Goal: Find specific page/section: Find specific page/section

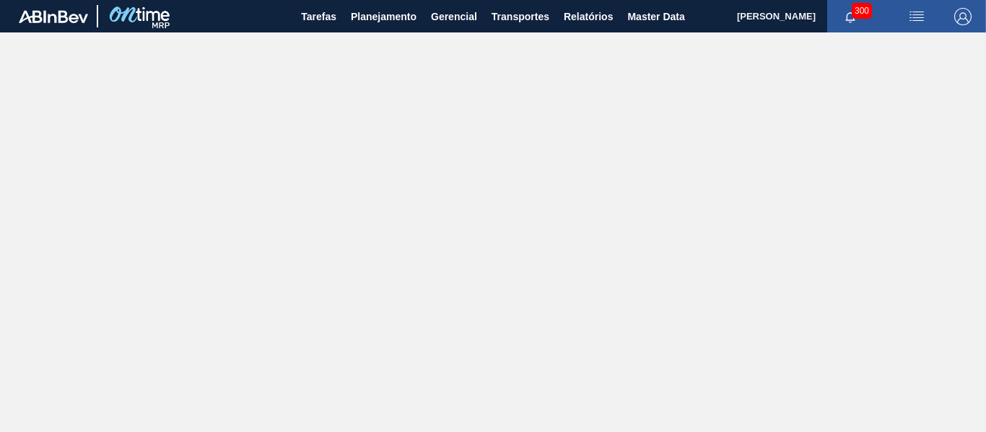
click at [580, 101] on main "Tarefas Planejamento Gerencial Transportes Relatórios Master Data [PERSON_NAME]…" at bounding box center [493, 216] width 986 height 432
click at [375, 25] on span "Planejamento" at bounding box center [384, 16] width 66 height 17
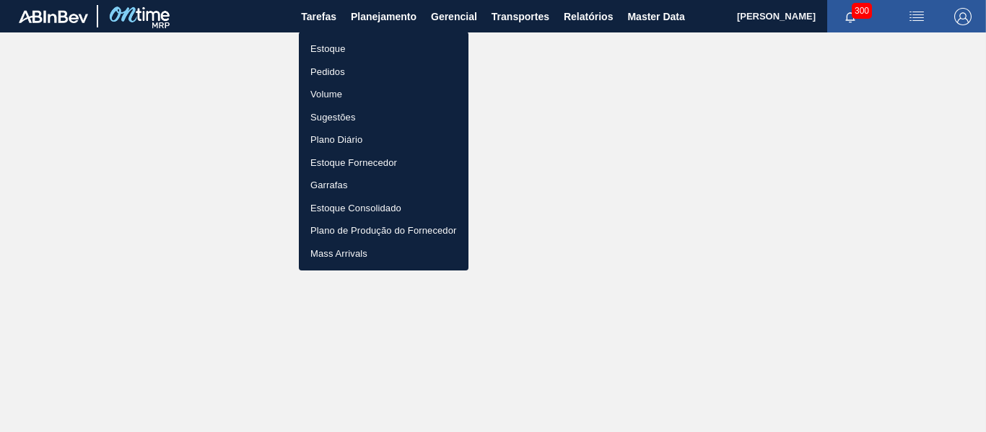
click at [383, 52] on li "Estoque" at bounding box center [384, 49] width 170 height 23
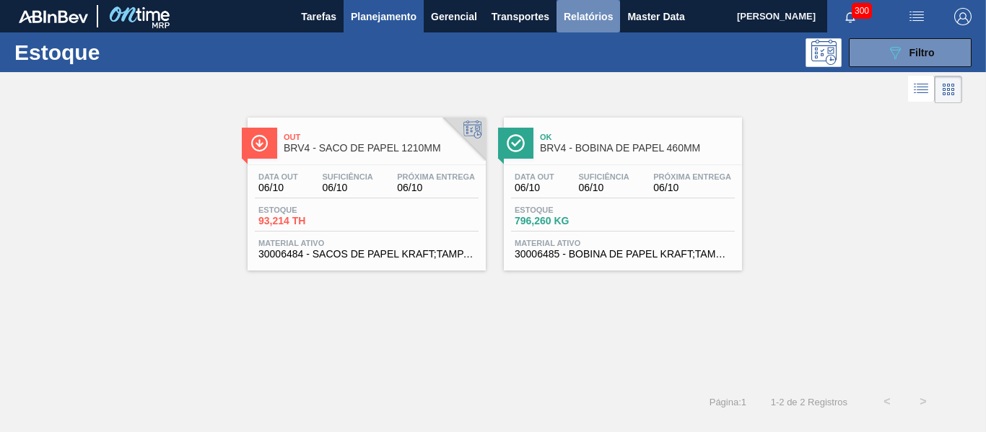
click at [590, 12] on span "Relatórios" at bounding box center [588, 16] width 49 height 17
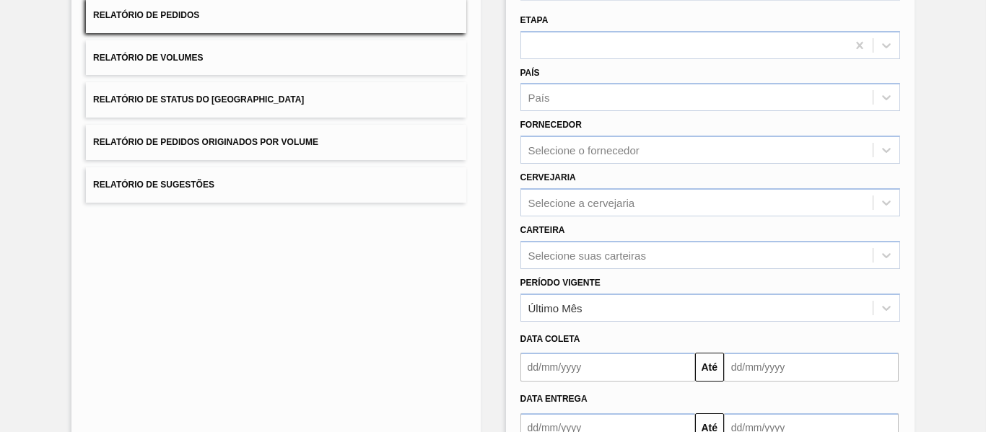
scroll to position [144, 0]
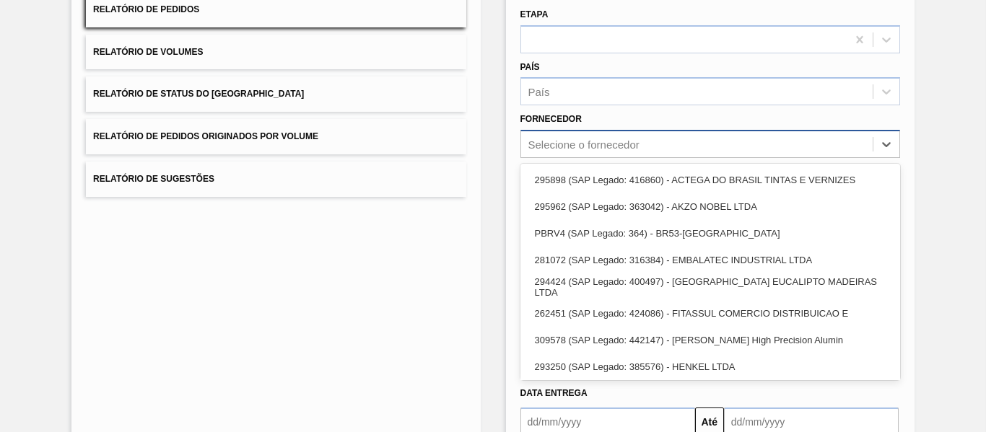
click at [617, 148] on div "Selecione o fornecedor" at bounding box center [583, 145] width 111 height 12
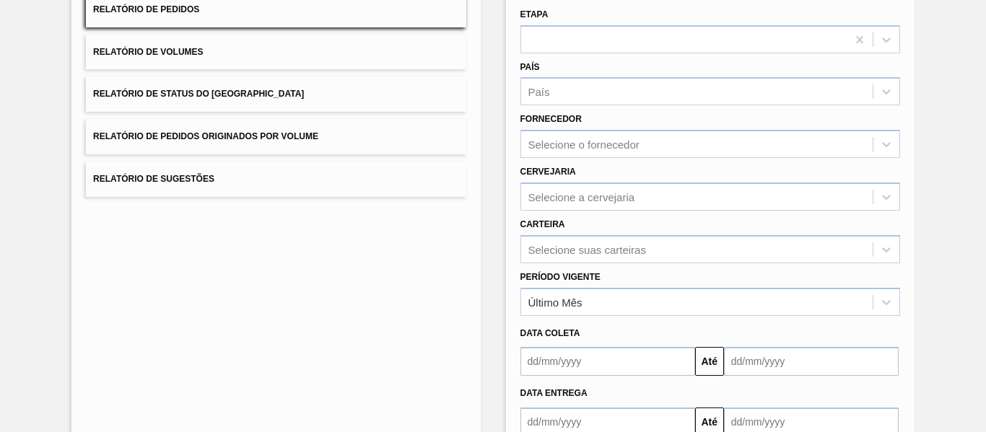
click at [292, 266] on div "Lista de Relatórios Relatório de Pedidos Relatório de Volumes Relatório de Stat…" at bounding box center [275, 227] width 409 height 557
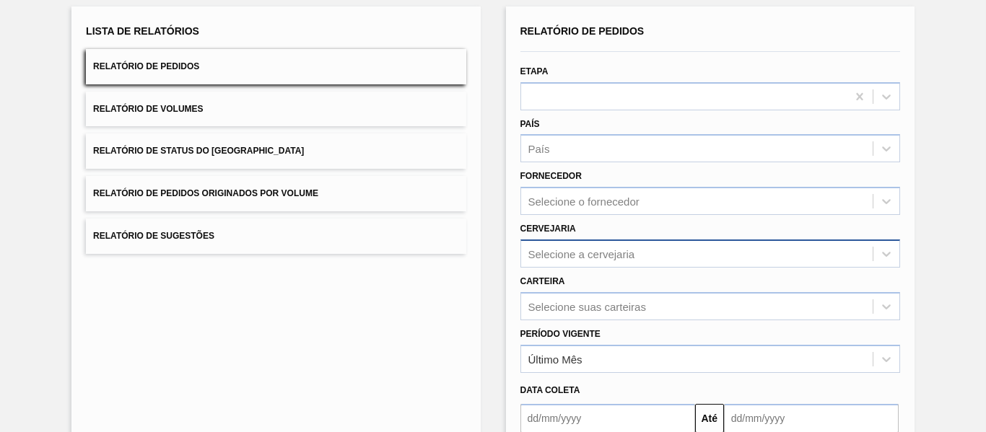
scroll to position [0, 0]
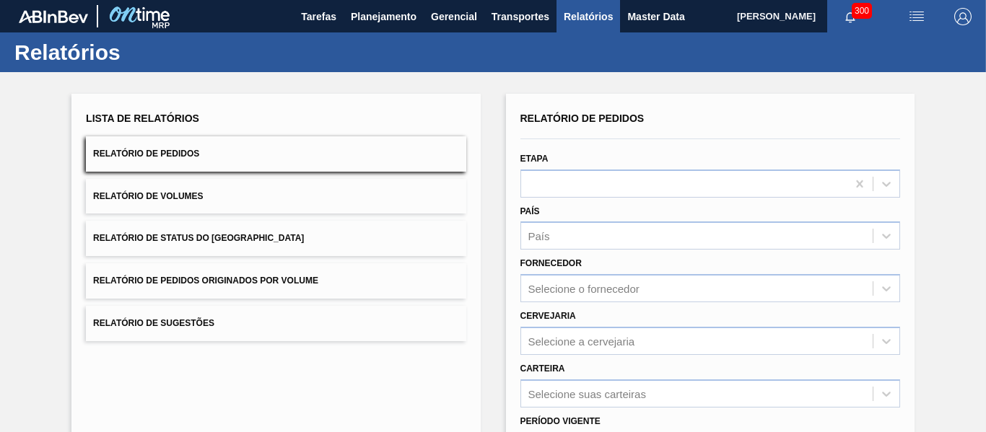
click at [497, 144] on div "Lista de Relatórios Relatório de Pedidos Relatório de Volumes Relatório de Stat…" at bounding box center [493, 370] width 986 height 596
